Goal: Task Accomplishment & Management: Use online tool/utility

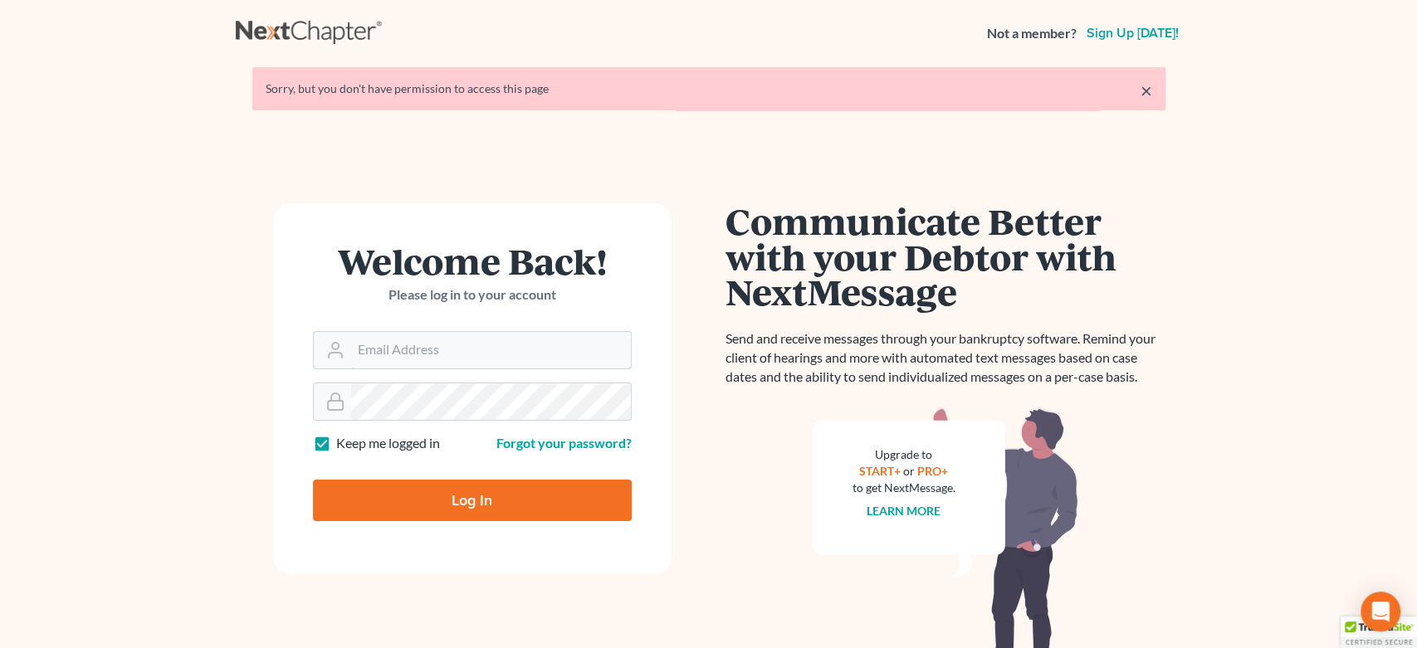
type input "[EMAIL_ADDRESS][DOMAIN_NAME]"
click at [397, 496] on input "Log In" at bounding box center [472, 501] width 319 height 42
type input "Thinking..."
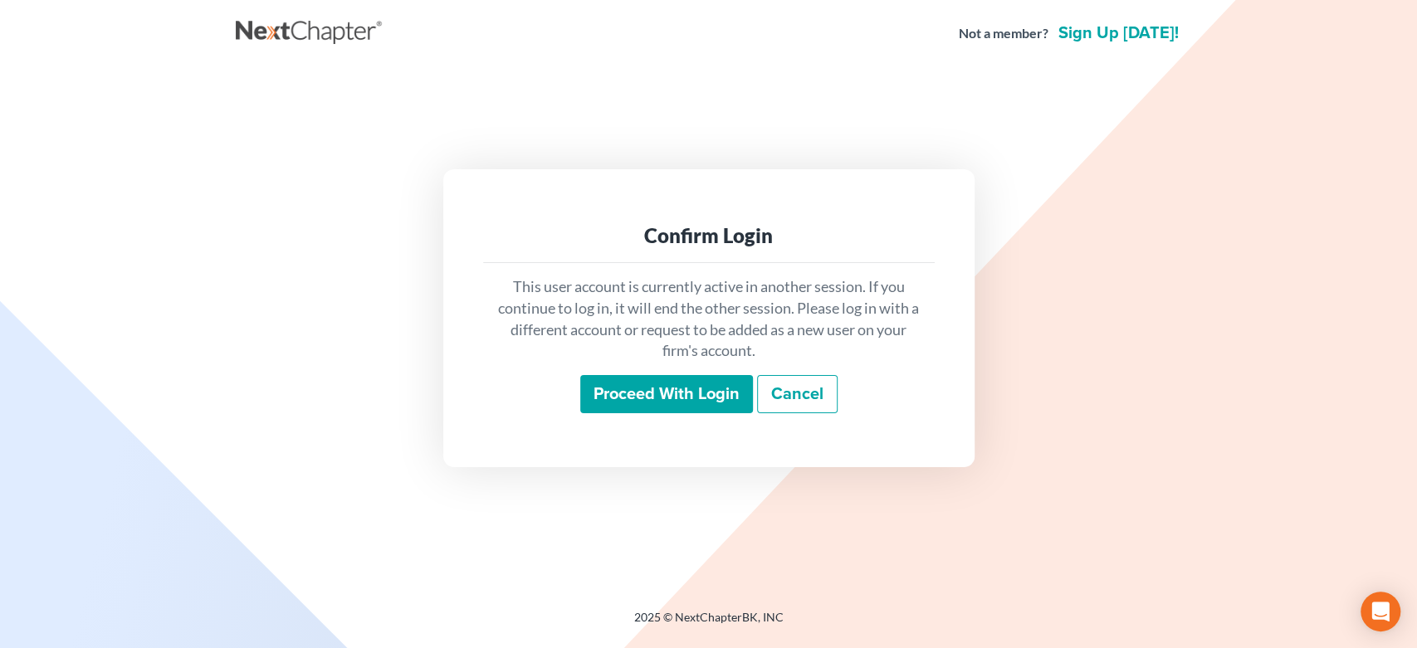
click at [618, 395] on input "Proceed with login" at bounding box center [666, 394] width 173 height 38
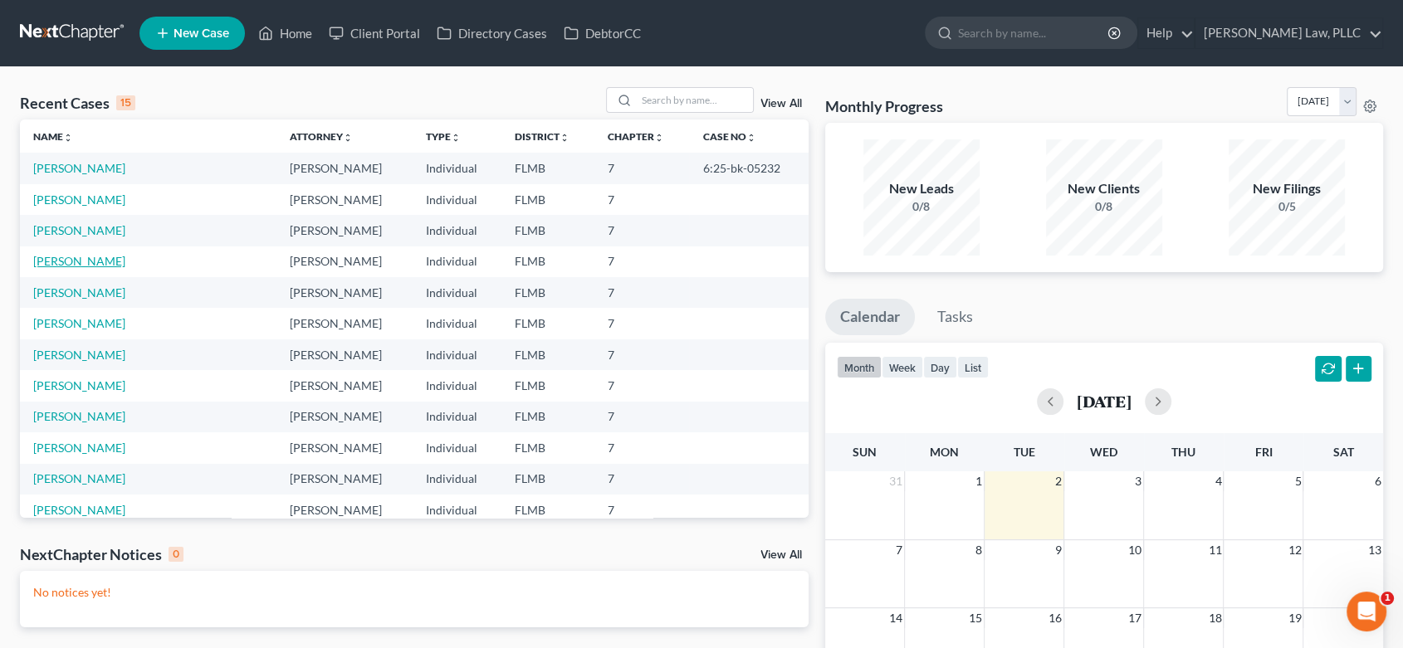
scroll to position [92, 0]
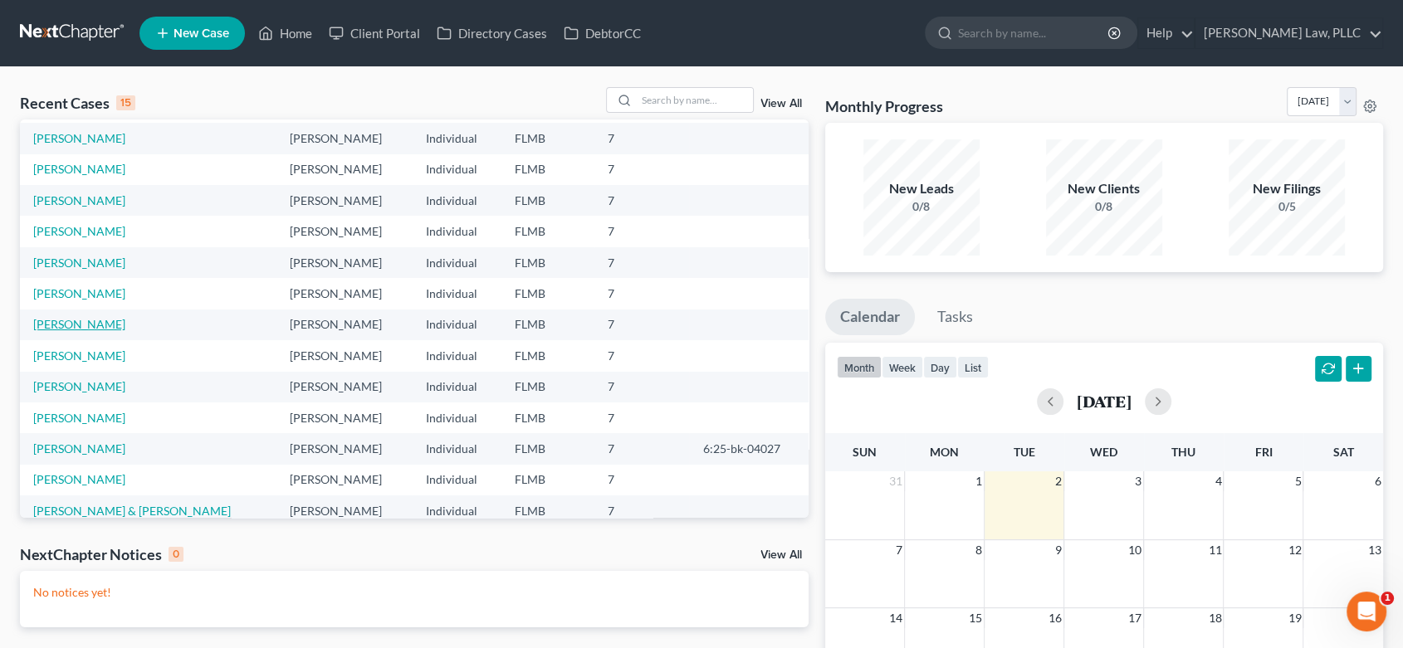
click at [84, 321] on link "[PERSON_NAME]" at bounding box center [79, 324] width 92 height 14
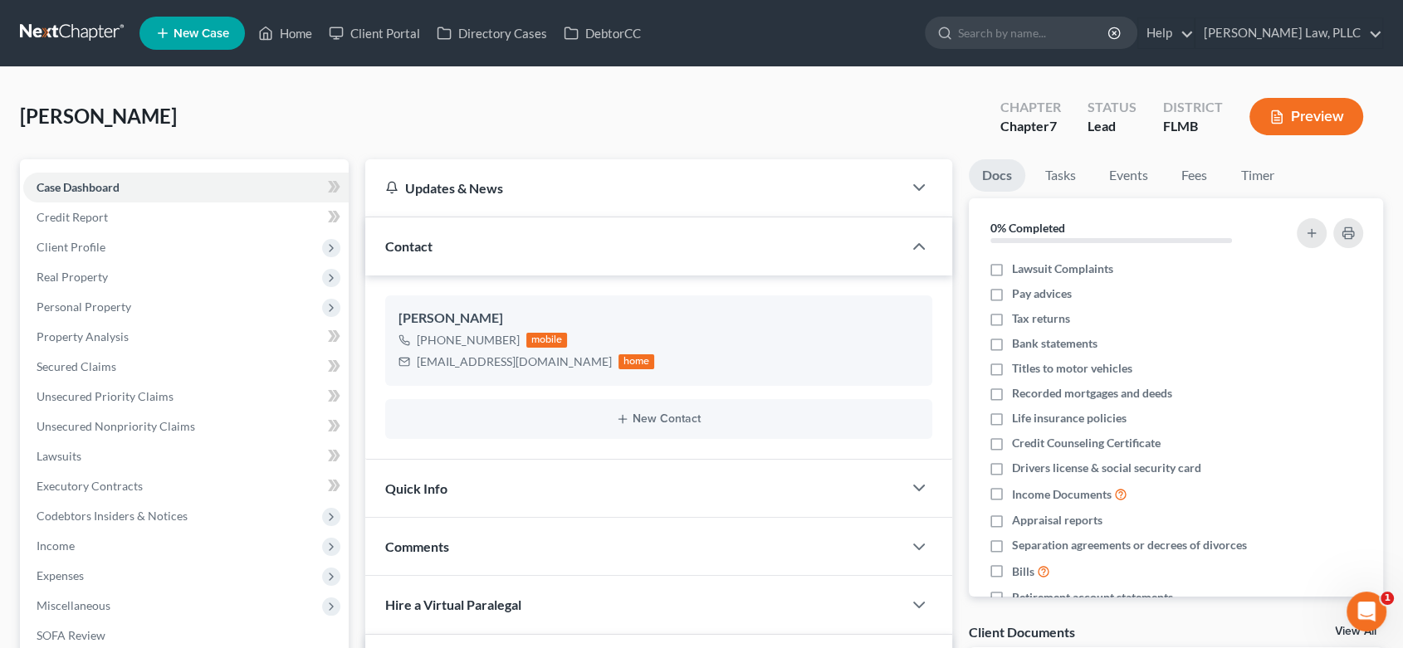
click at [852, 106] on div "[PERSON_NAME] Upgraded Chapter Chapter 7 Status Lead District [GEOGRAPHIC_DATA]…" at bounding box center [701, 123] width 1363 height 72
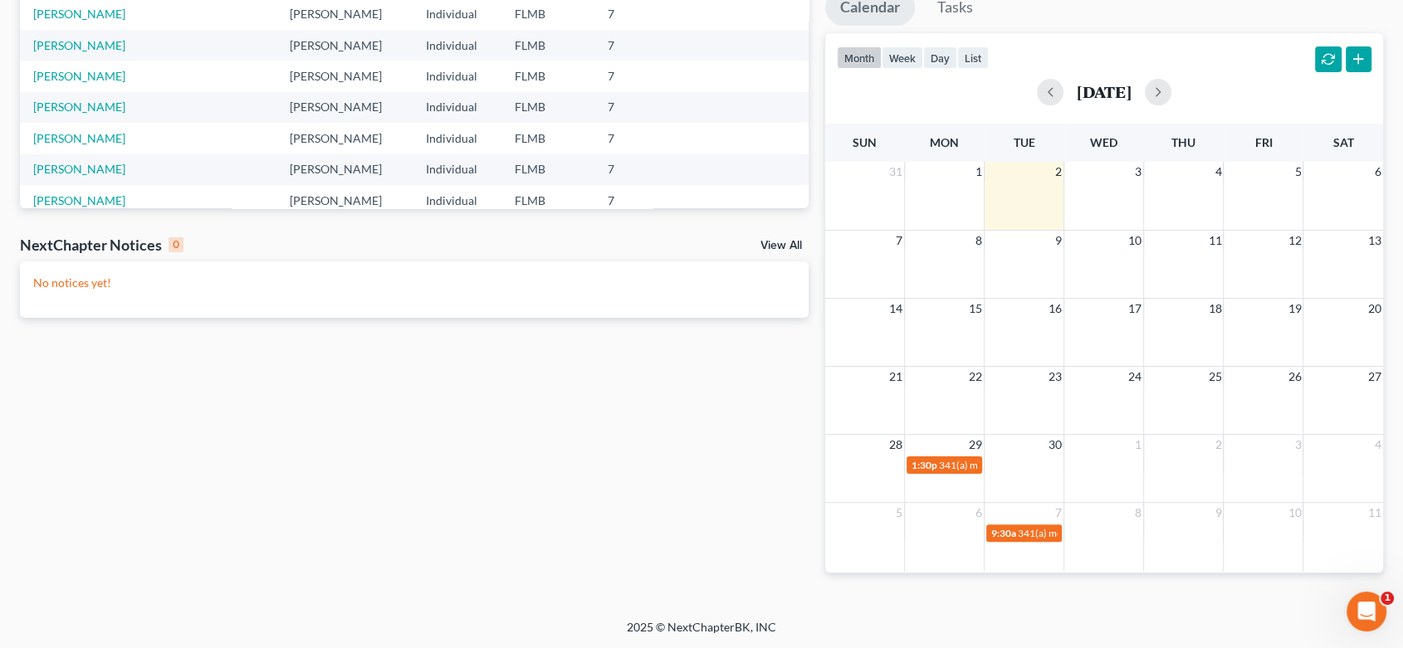
click at [768, 242] on link "View All" at bounding box center [781, 246] width 42 height 12
